Goal: Information Seeking & Learning: Learn about a topic

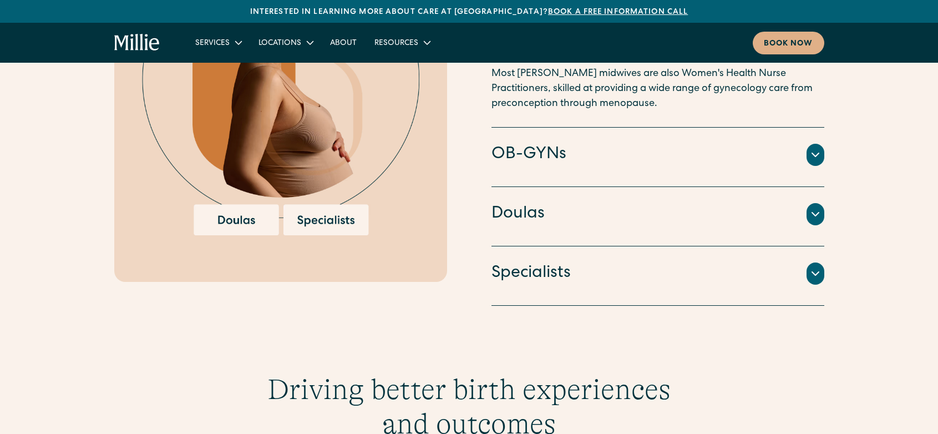
scroll to position [1720, 0]
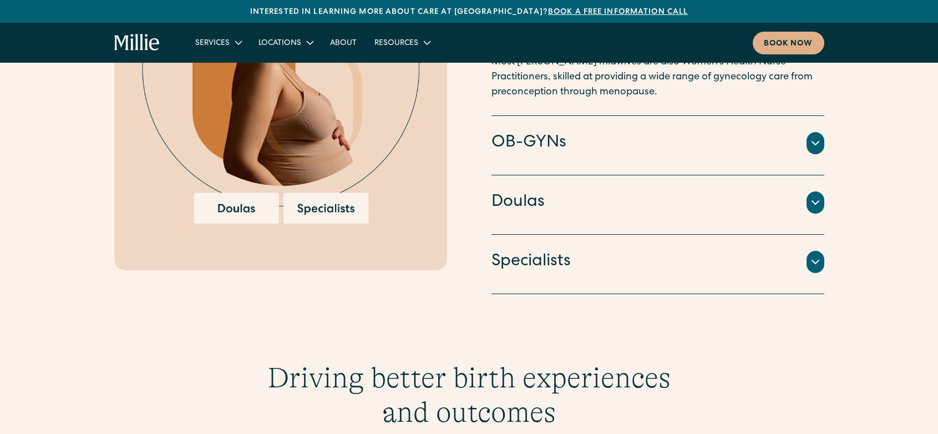
click at [553, 138] on h4 "OB-GYNs" at bounding box center [529, 142] width 75 height 23
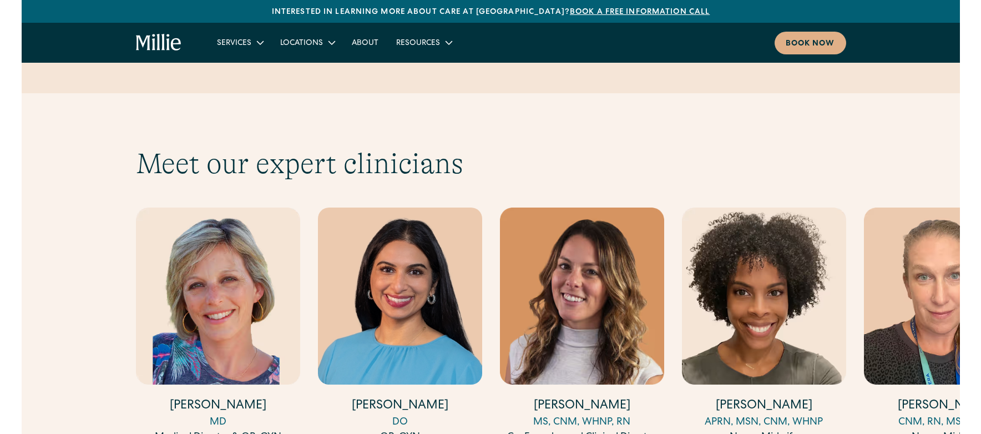
scroll to position [3305, 0]
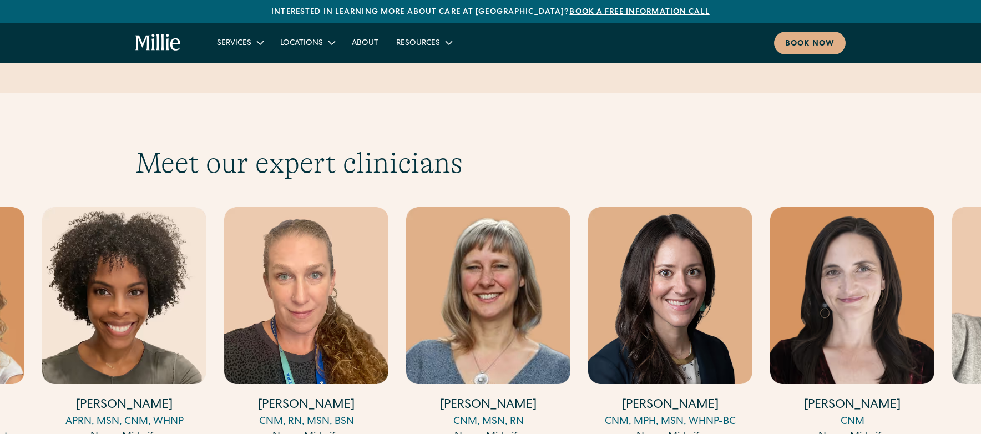
click at [292, 246] on img "5 / 17" at bounding box center [306, 295] width 164 height 177
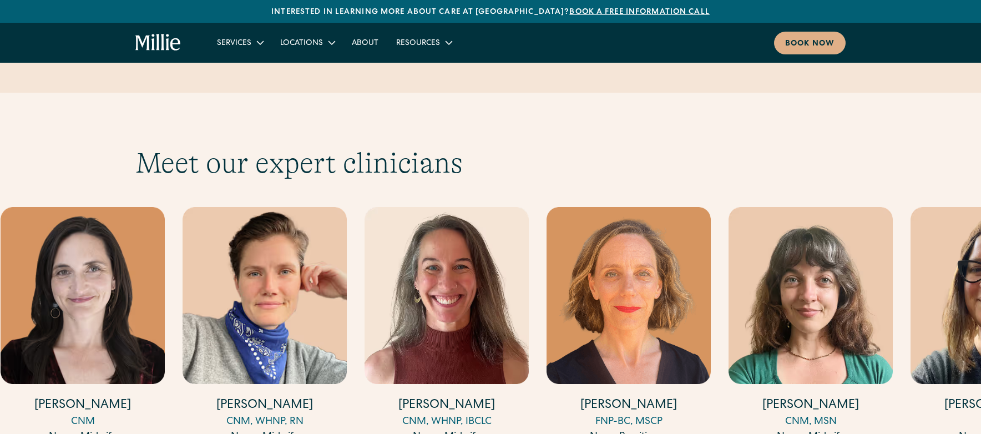
click at [227, 207] on img "9 / 17" at bounding box center [265, 295] width 164 height 177
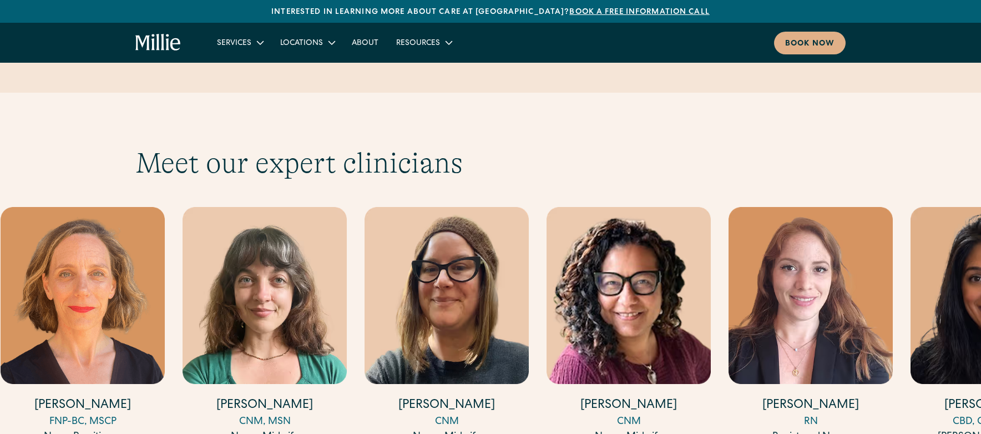
click at [292, 224] on img "12 / 17" at bounding box center [265, 295] width 164 height 177
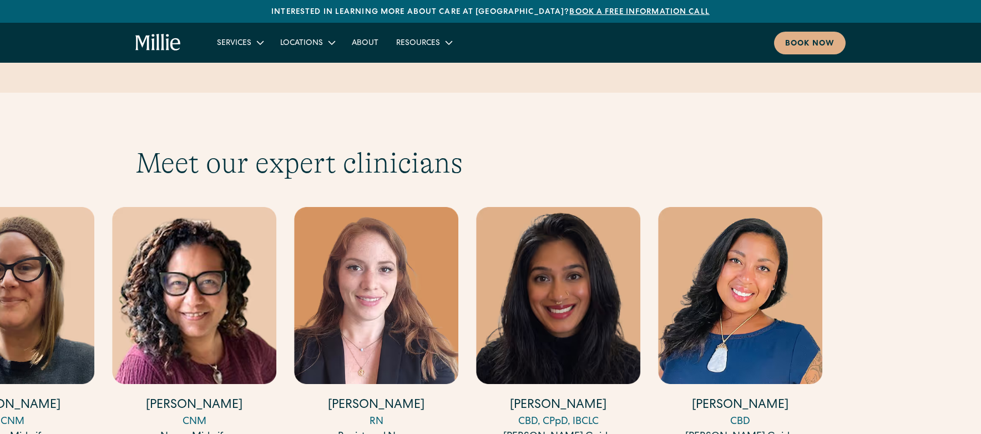
click at [284, 287] on div "[PERSON_NAME] MD Medical Director & OB-GYN [PERSON_NAME] DO OB-GYN [PERSON_NAME…" at bounding box center [490, 326] width 710 height 239
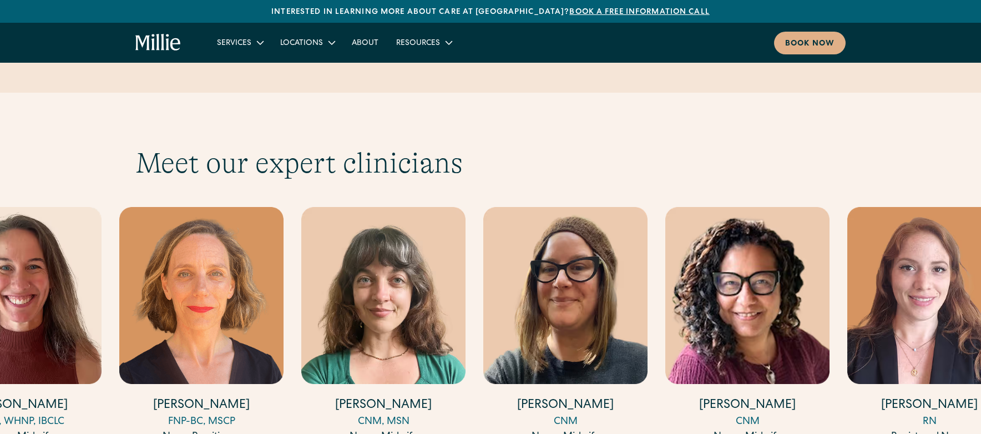
click at [722, 261] on img "14 / 17" at bounding box center [747, 295] width 164 height 177
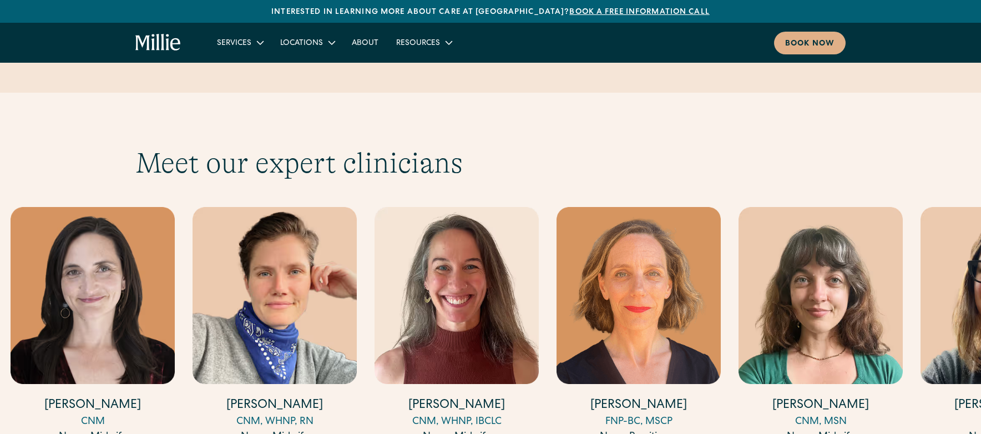
click at [585, 278] on img "11 / 17" at bounding box center [638, 295] width 164 height 177
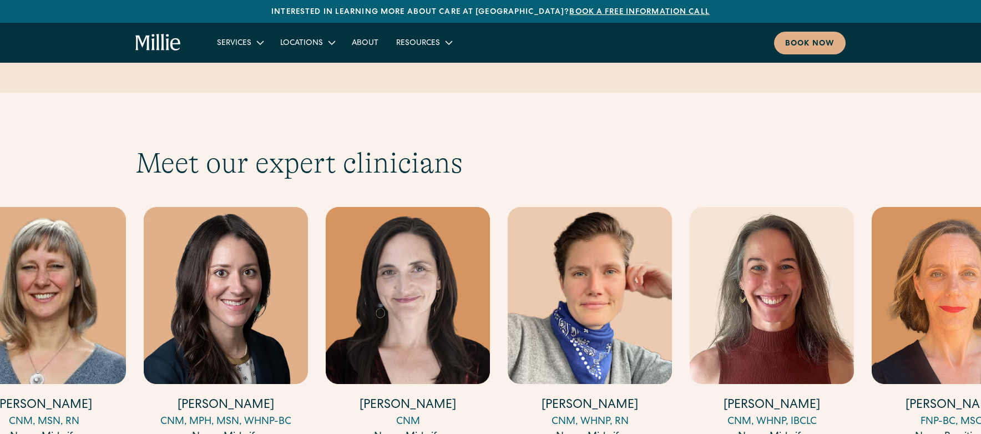
click at [599, 275] on img "9 / 17" at bounding box center [590, 295] width 164 height 177
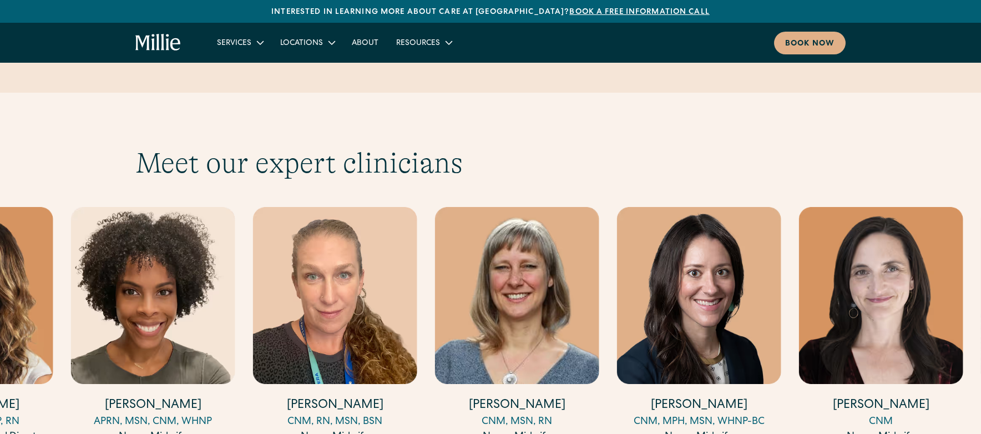
click at [560, 274] on img "6 / 17" at bounding box center [517, 295] width 164 height 177
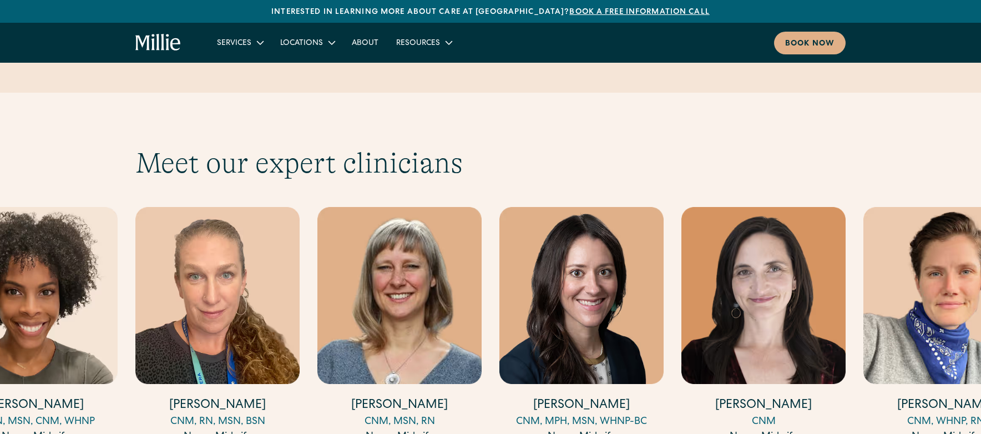
click at [260, 282] on img "5 / 17" at bounding box center [217, 295] width 164 height 177
